Goal: Information Seeking & Learning: Stay updated

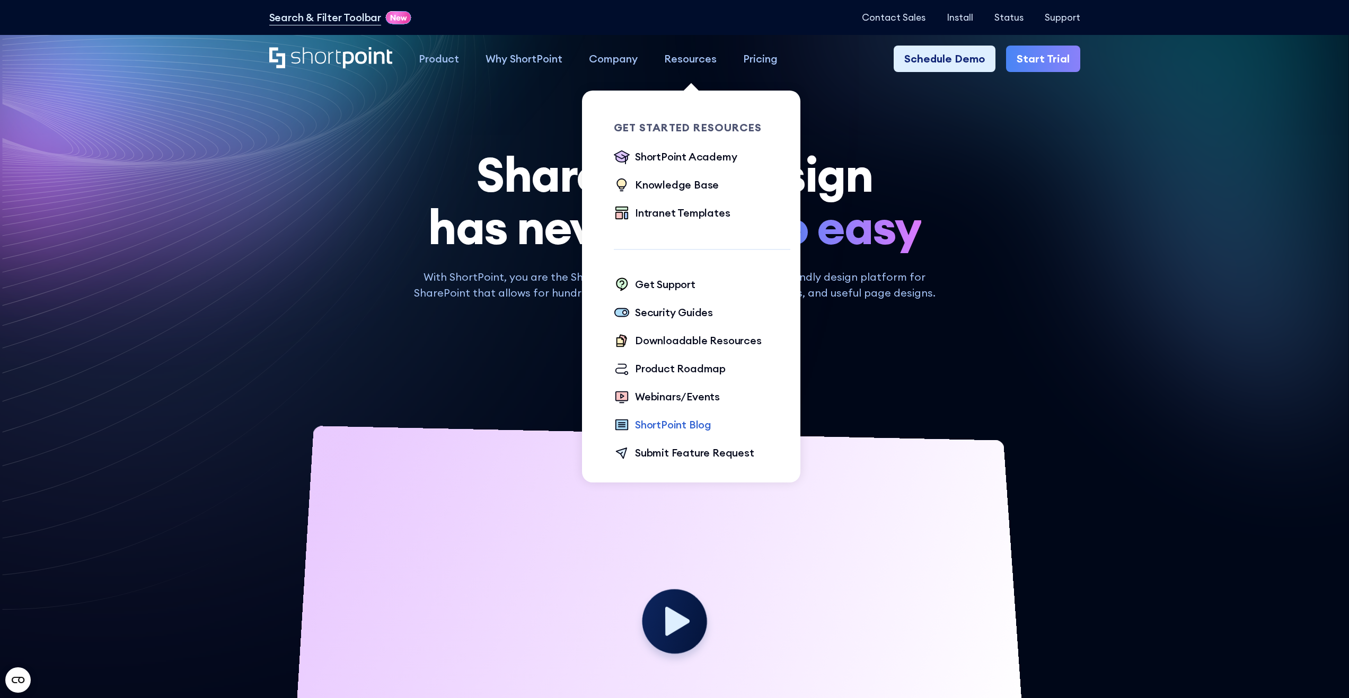
click at [679, 426] on div "ShortPoint Blog" at bounding box center [673, 425] width 76 height 16
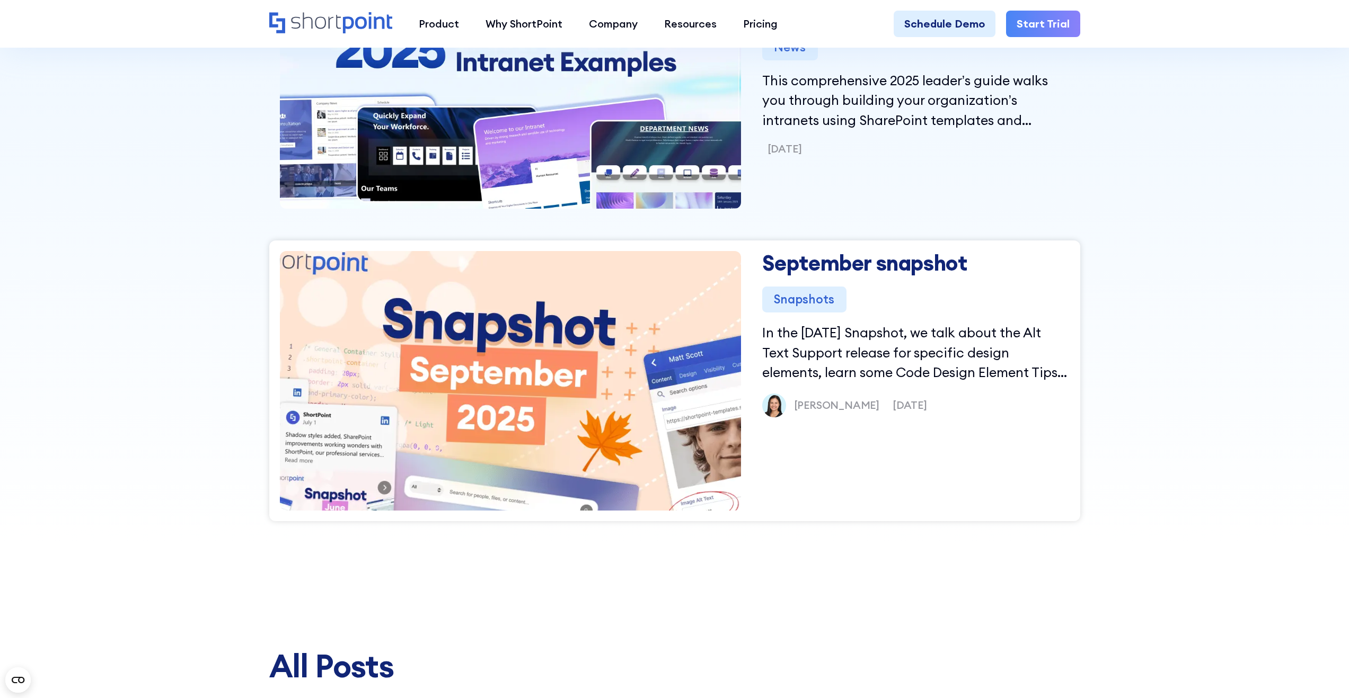
scroll to position [679, 0]
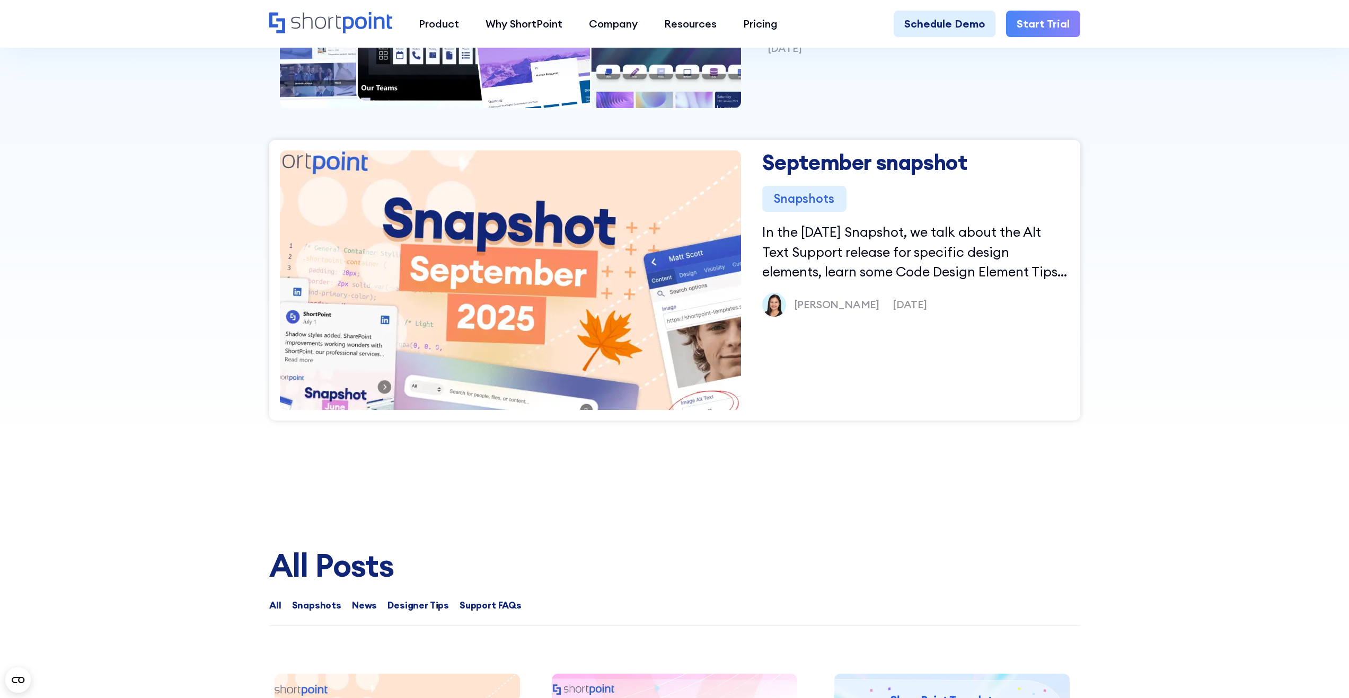
click at [846, 161] on link "September snapshot" at bounding box center [864, 162] width 205 height 27
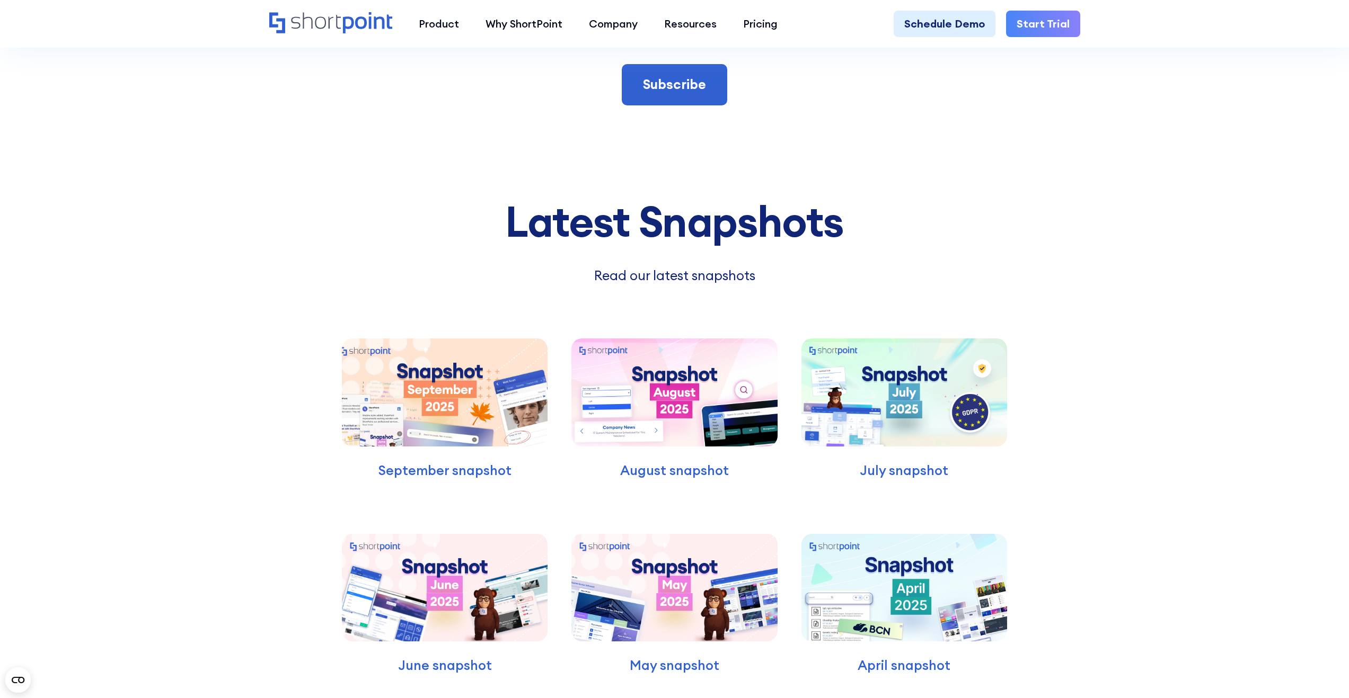
scroll to position [5570, 0]
